Goal: Find specific page/section: Find specific page/section

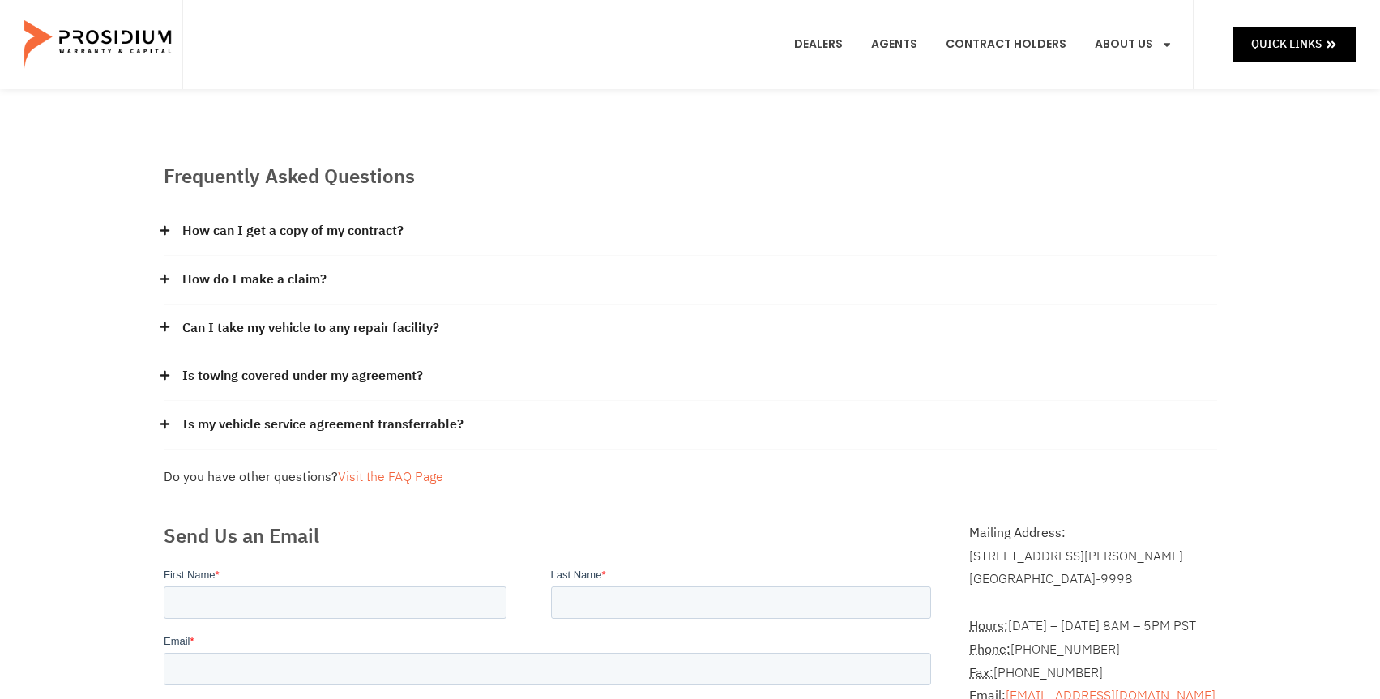
click at [231, 270] on e-page-transition at bounding box center [690, 349] width 1380 height 699
click at [161, 283] on icon at bounding box center [165, 279] width 11 height 11
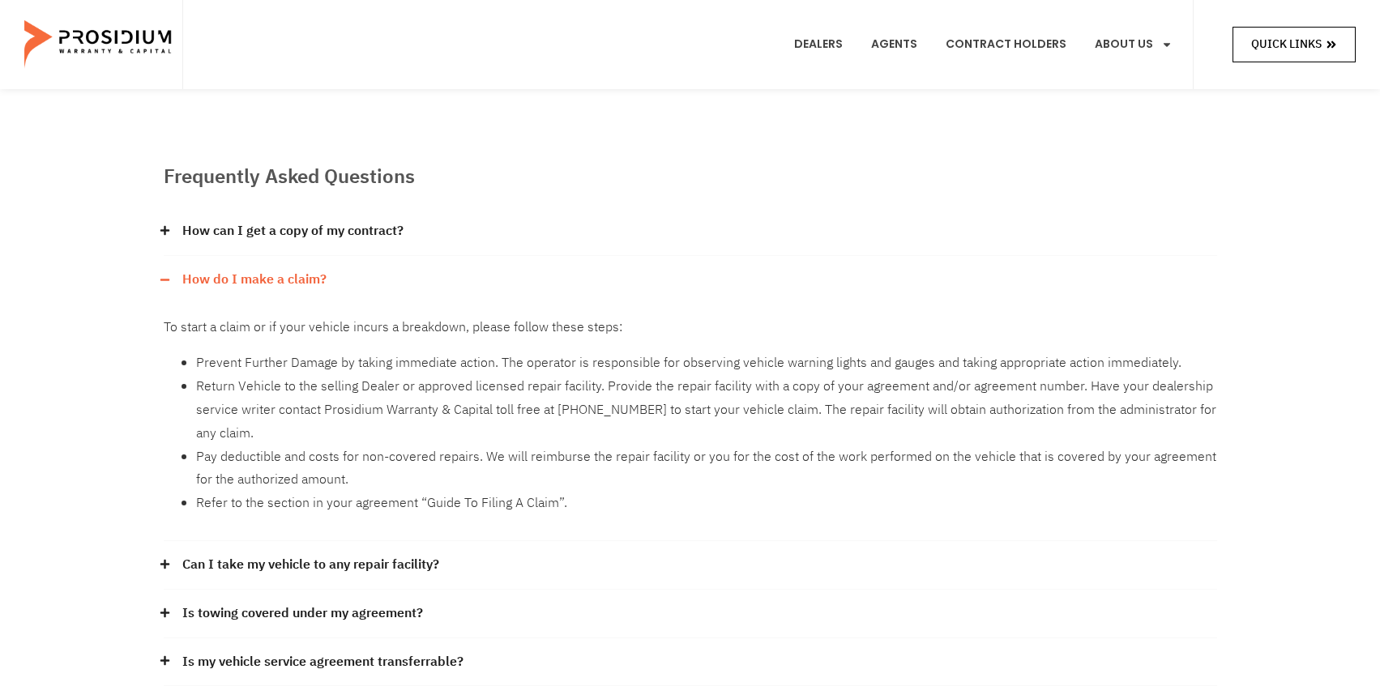
click at [1287, 42] on span "Quick Links" at bounding box center [1286, 44] width 71 height 20
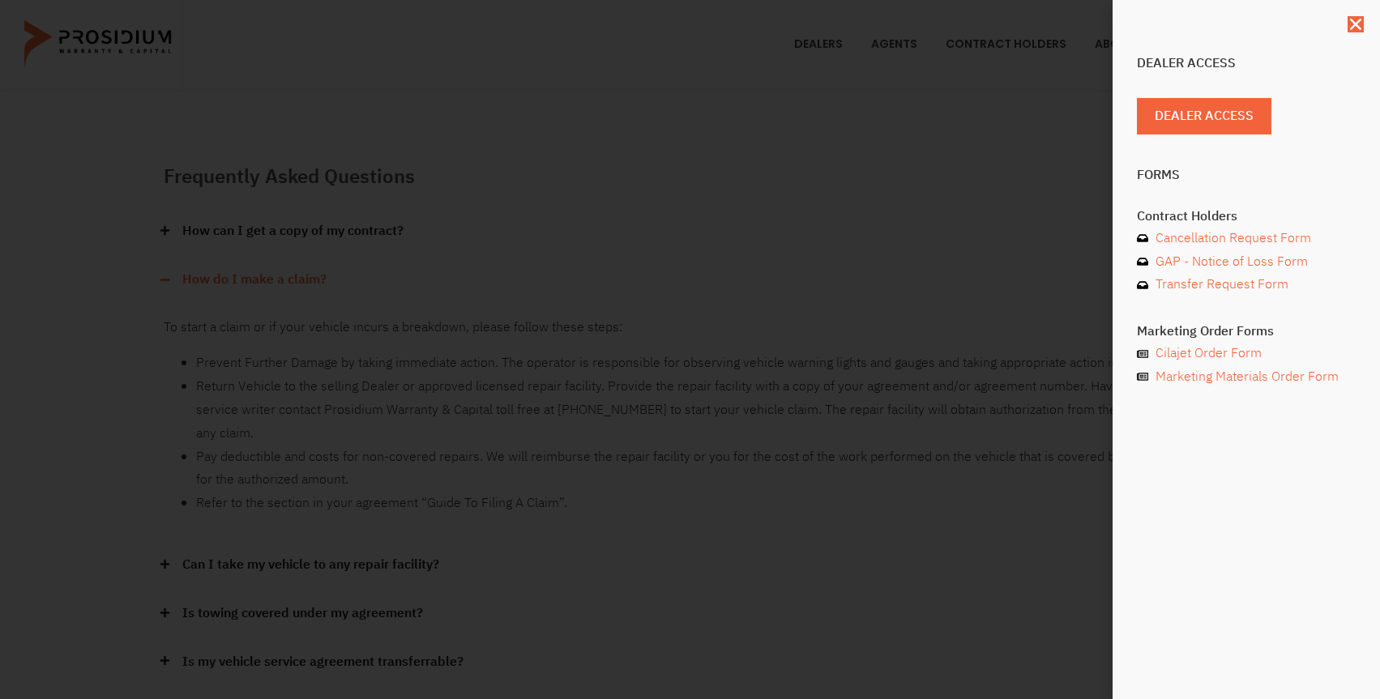
click at [1015, 190] on div "Dealer Access Dealer Access Forms Contract Holders Cancellation Request Form GA…" at bounding box center [690, 349] width 1380 height 699
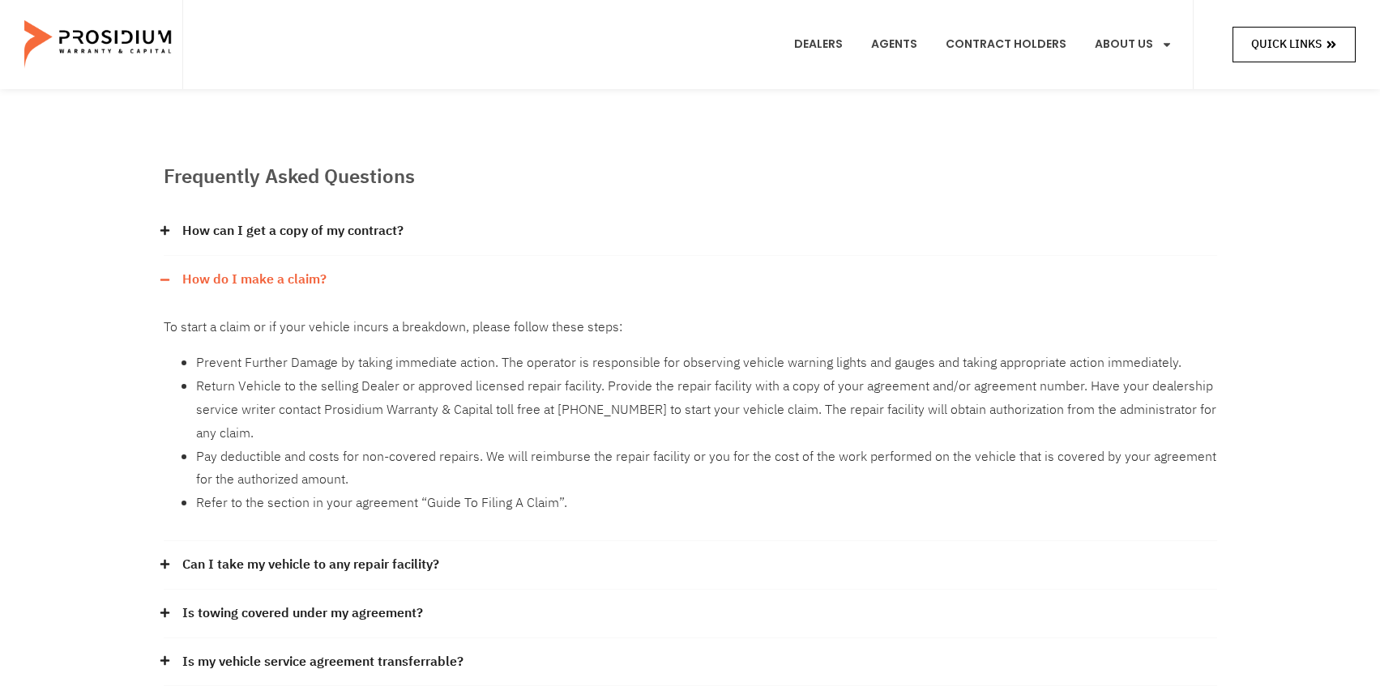
click at [1306, 49] on span "Quick Links" at bounding box center [1286, 44] width 71 height 20
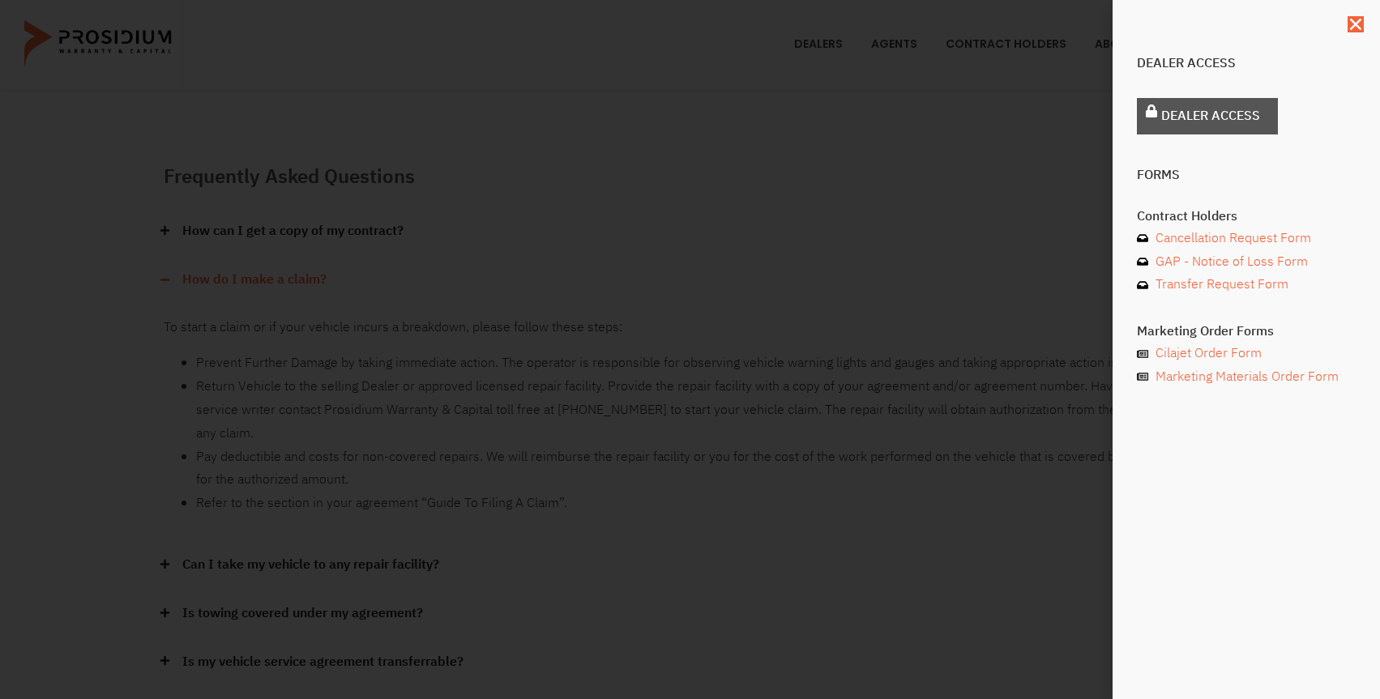
click at [1212, 118] on span "Dealer Access" at bounding box center [1210, 117] width 99 height 24
click at [780, 203] on div "Dealer Access Dealer Access Forms Contract Holders Cancellation Request Form GA…" at bounding box center [690, 349] width 1380 height 699
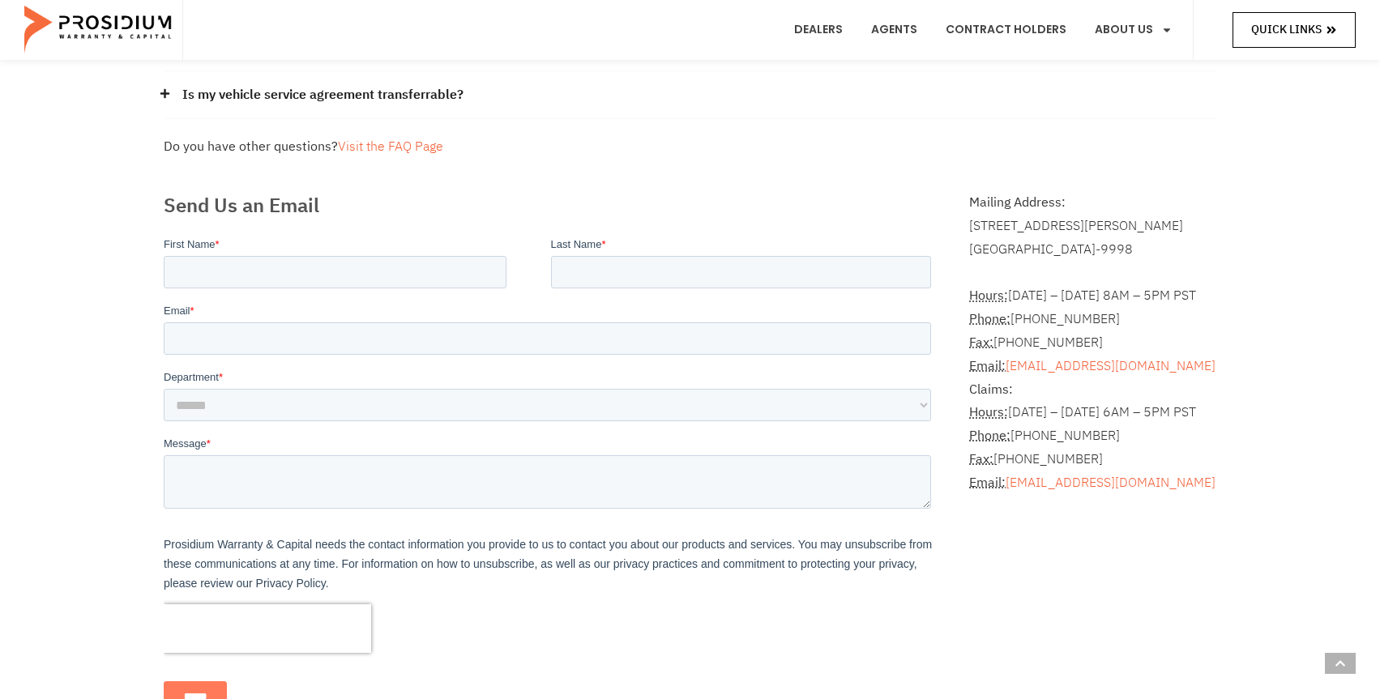
scroll to position [1135, 0]
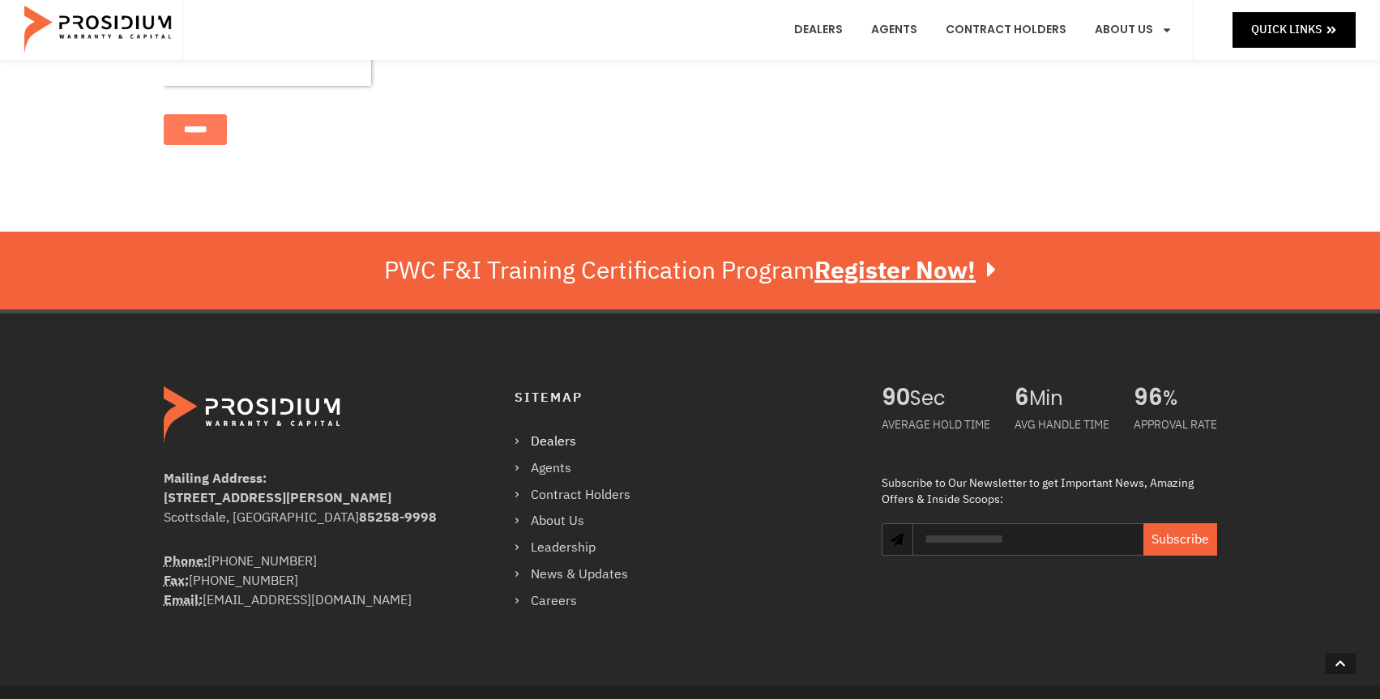
click at [556, 439] on link "Dealers" at bounding box center [581, 442] width 132 height 24
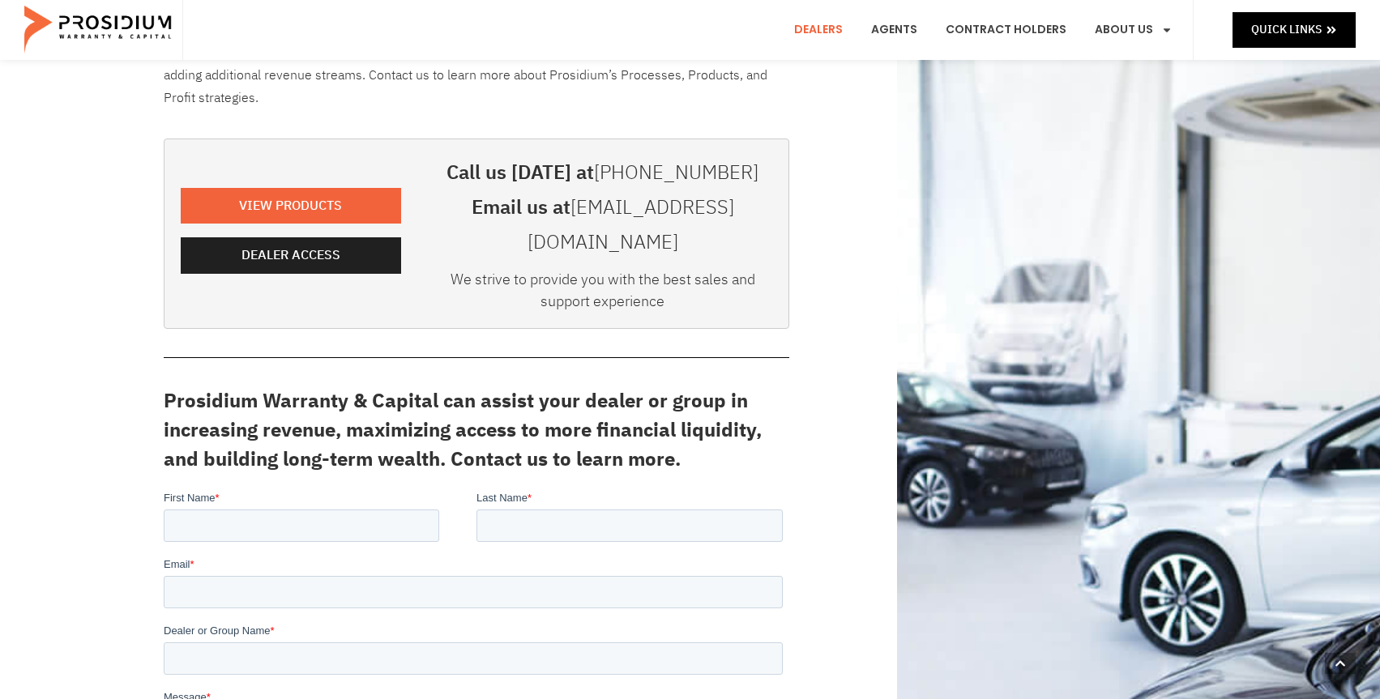
scroll to position [324, 0]
